Goal: Find specific fact: Find specific fact

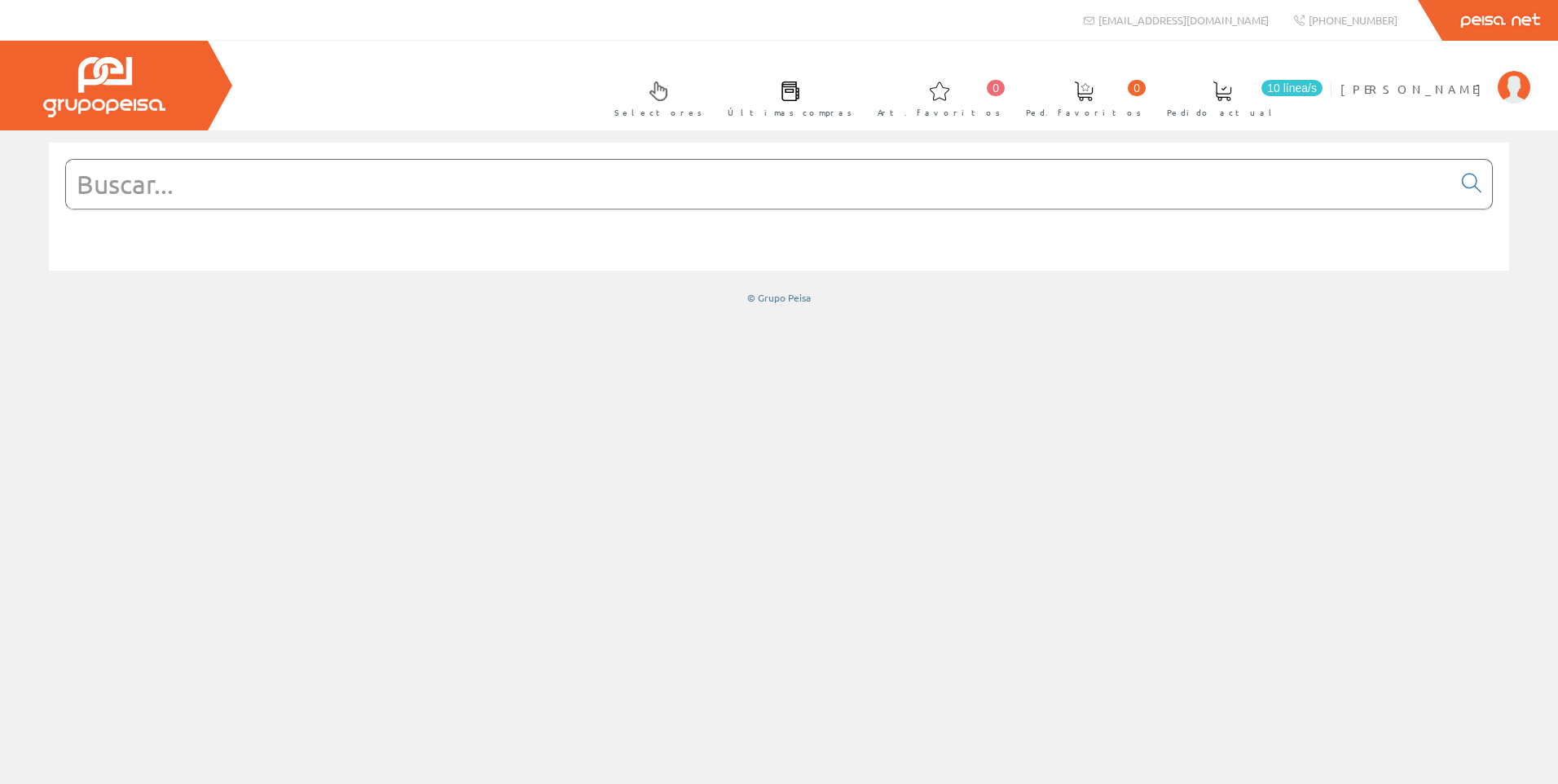
click at [779, 166] on input "text" at bounding box center [758, 185] width 1386 height 49
click at [1418, 89] on span "[PERSON_NAME]" at bounding box center [1415, 89] width 149 height 16
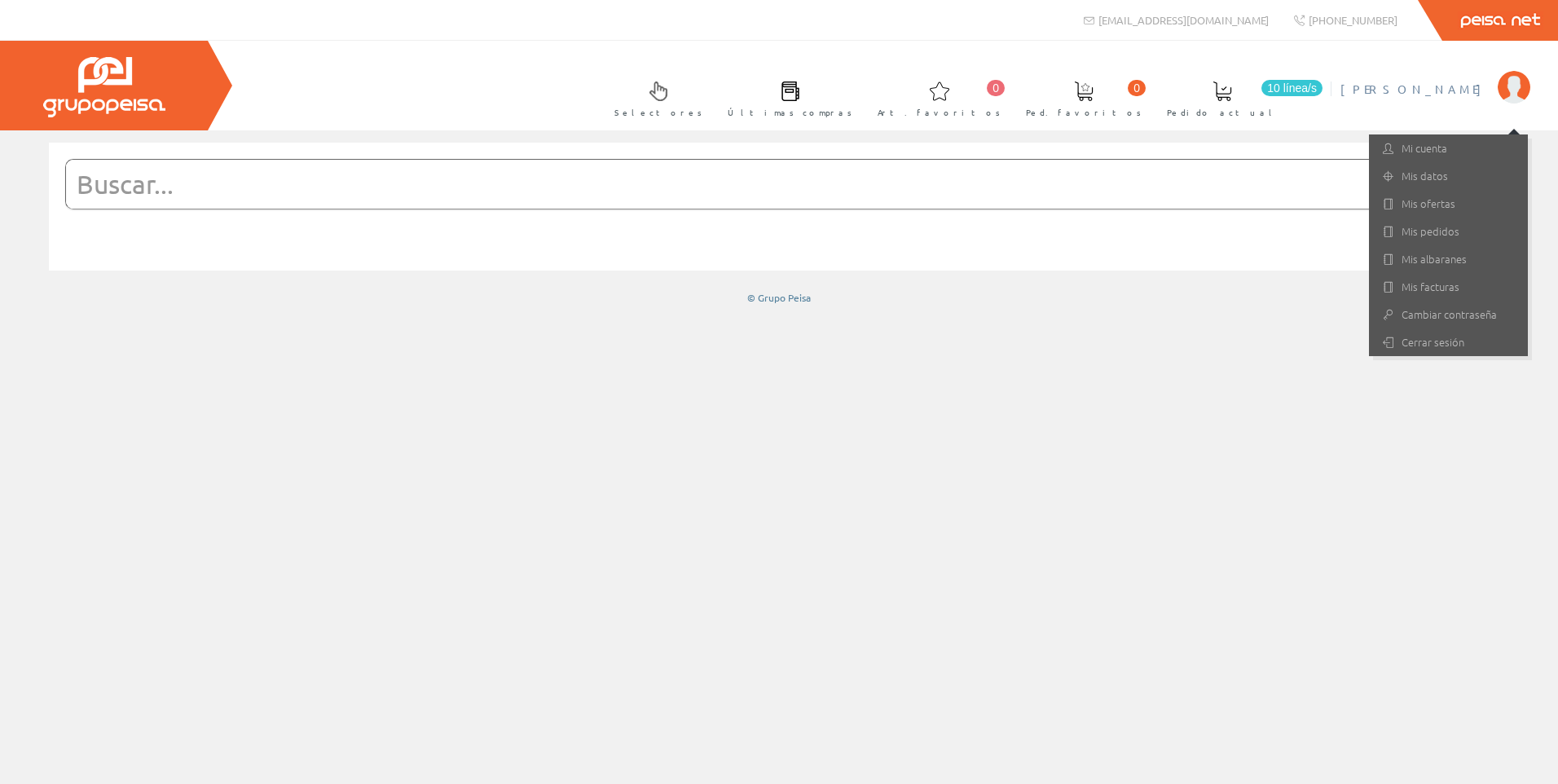
click at [1019, 181] on input "text" at bounding box center [758, 185] width 1386 height 49
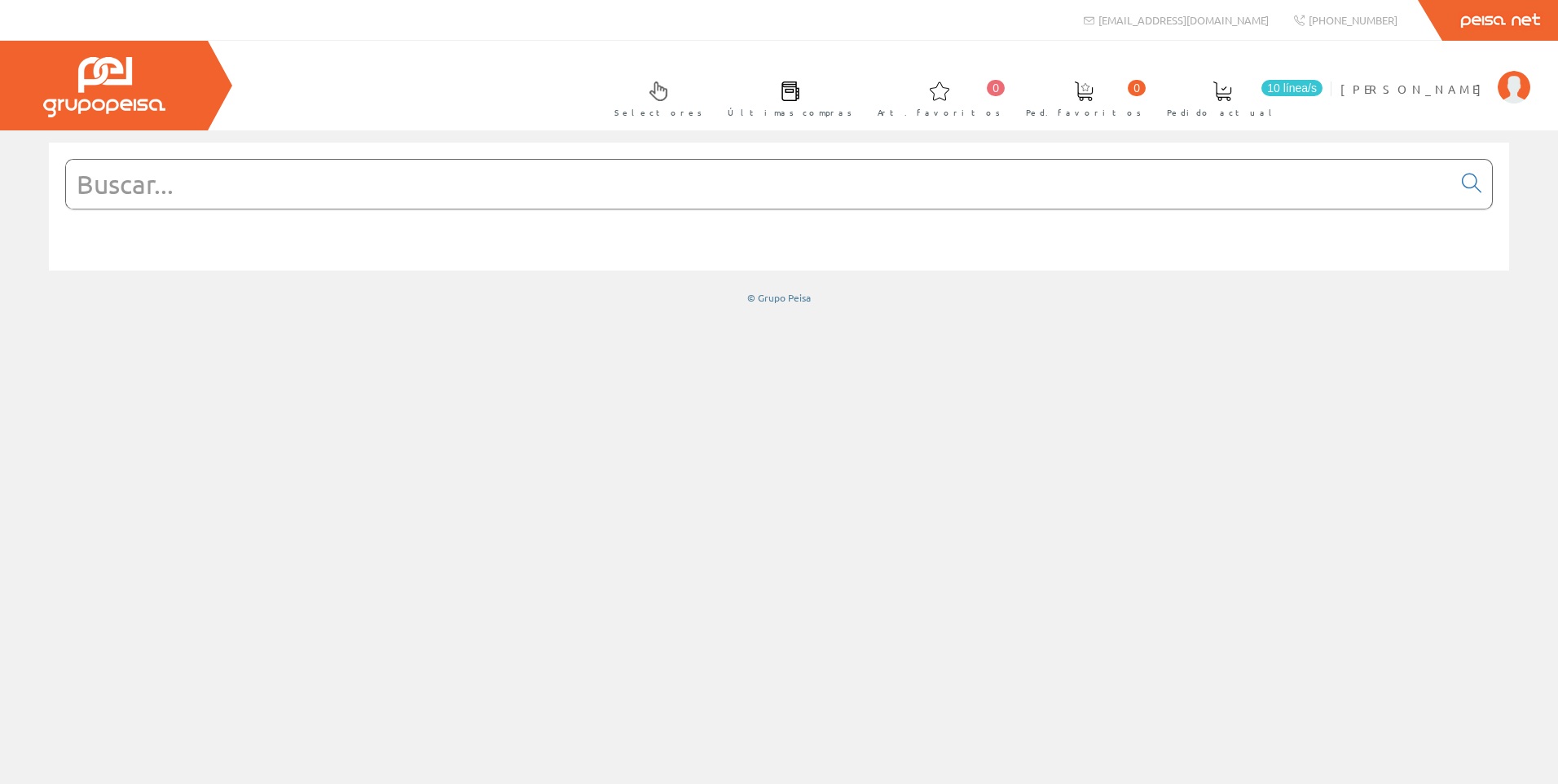
paste input "31107"
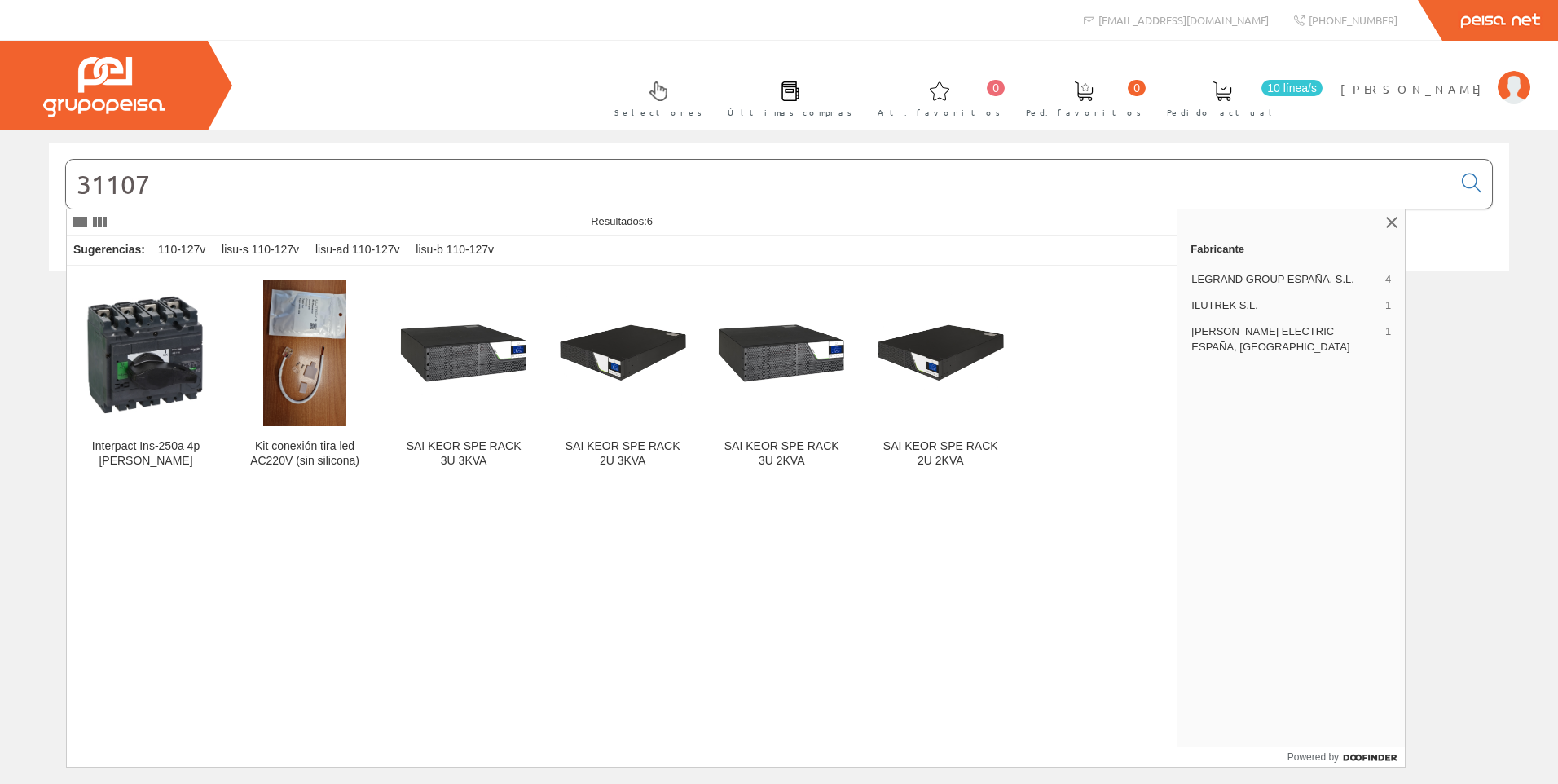
type input "31107"
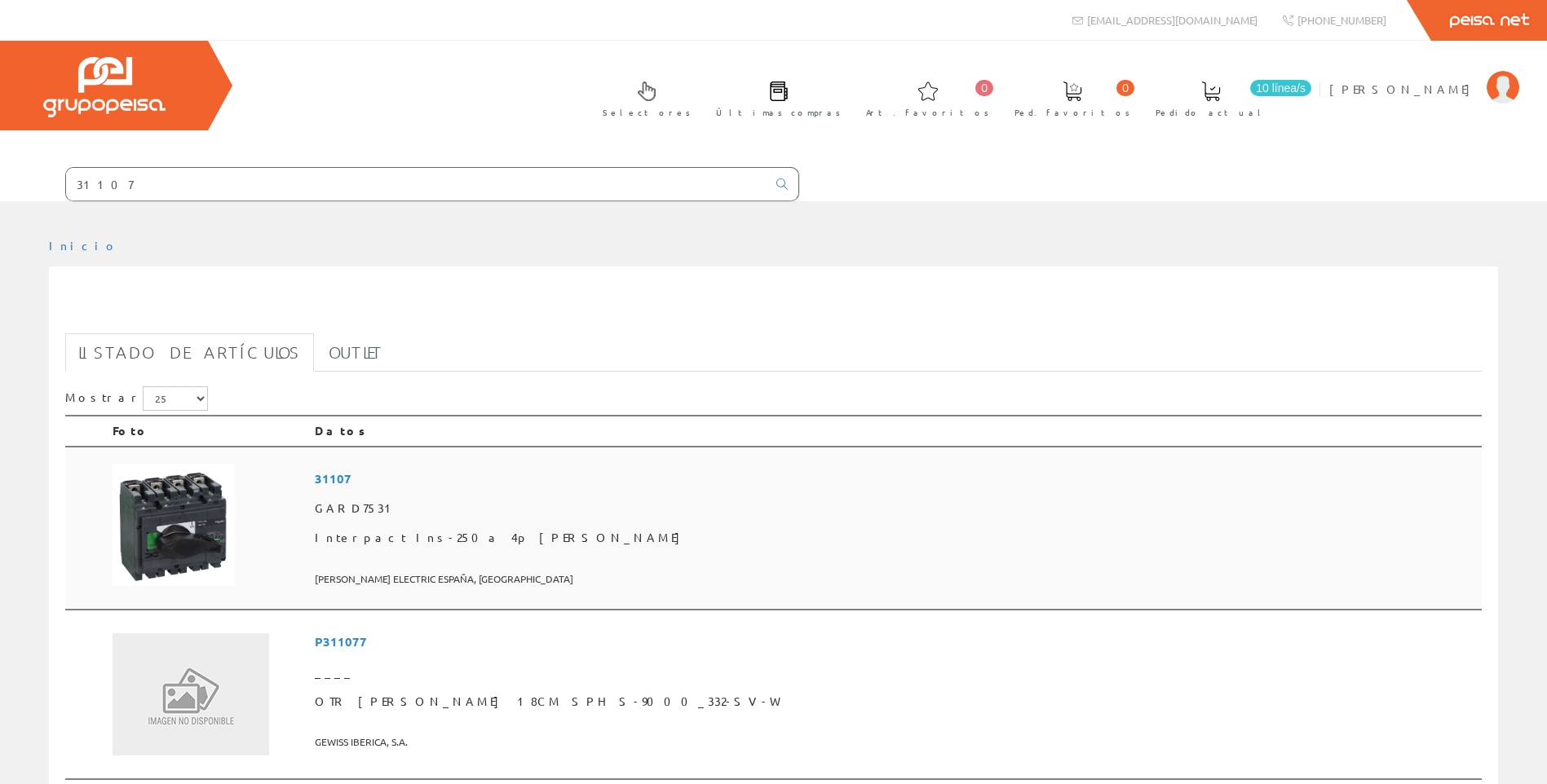
click at [276, 583] on td at bounding box center [207, 528] width 202 height 164
